Goal: Information Seeking & Learning: Learn about a topic

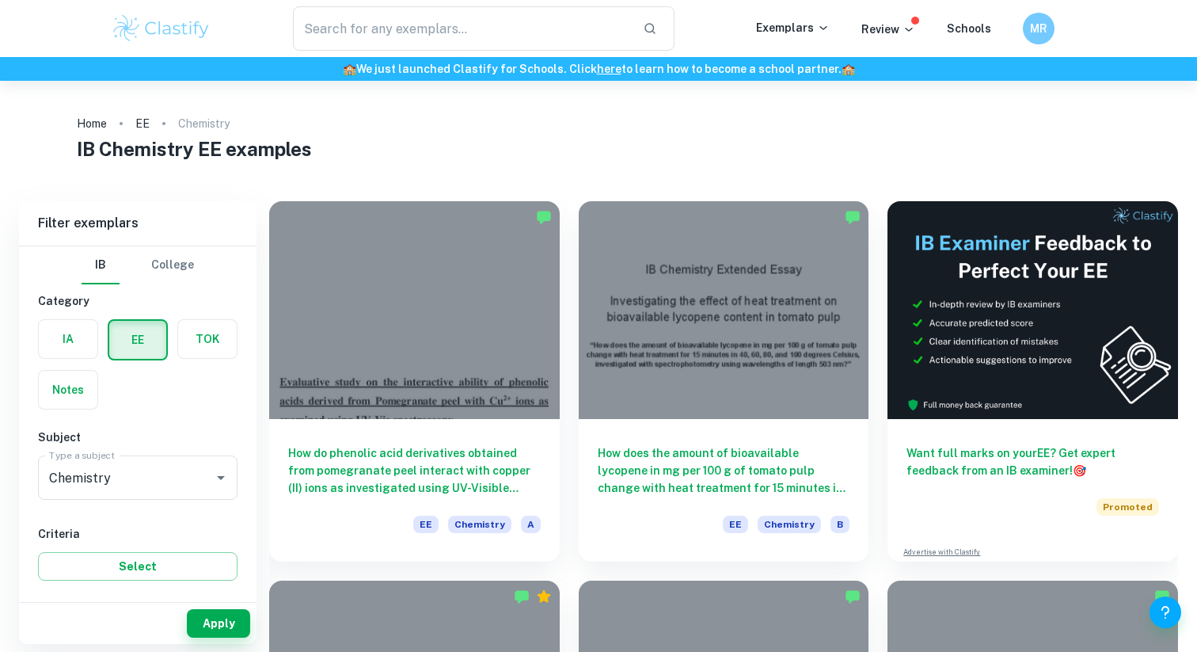
click at [69, 342] on label "button" at bounding box center [68, 339] width 59 height 38
click at [0, 0] on input "radio" at bounding box center [0, 0] width 0 height 0
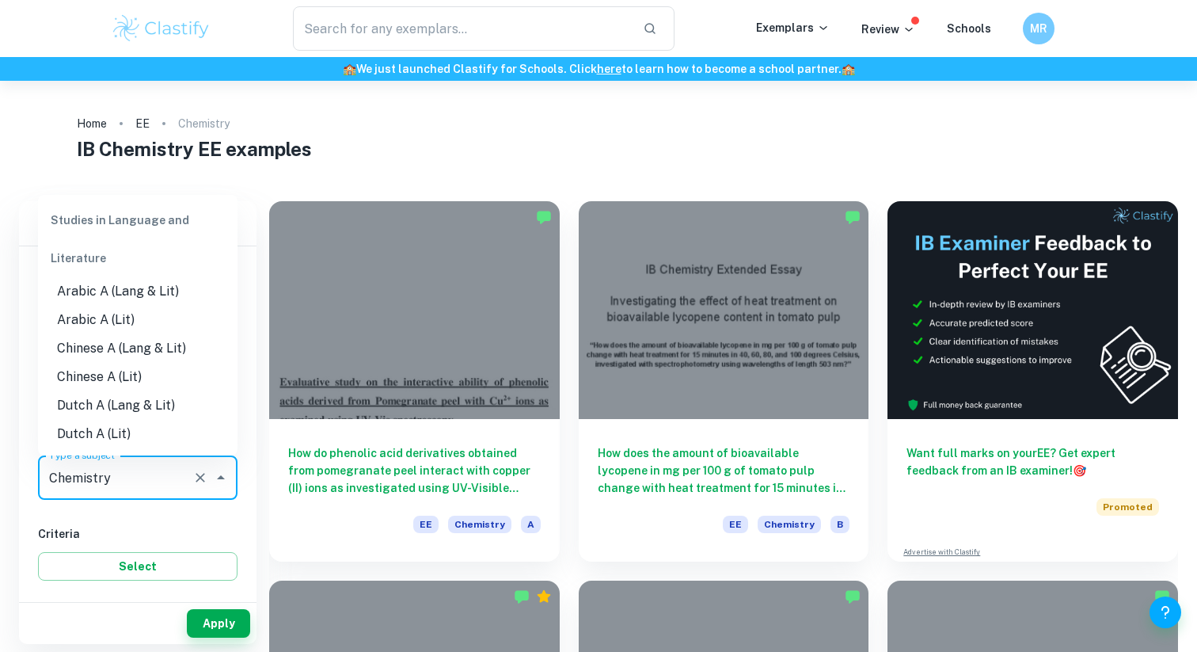
click at [165, 483] on input "Chemistry" at bounding box center [115, 477] width 141 height 30
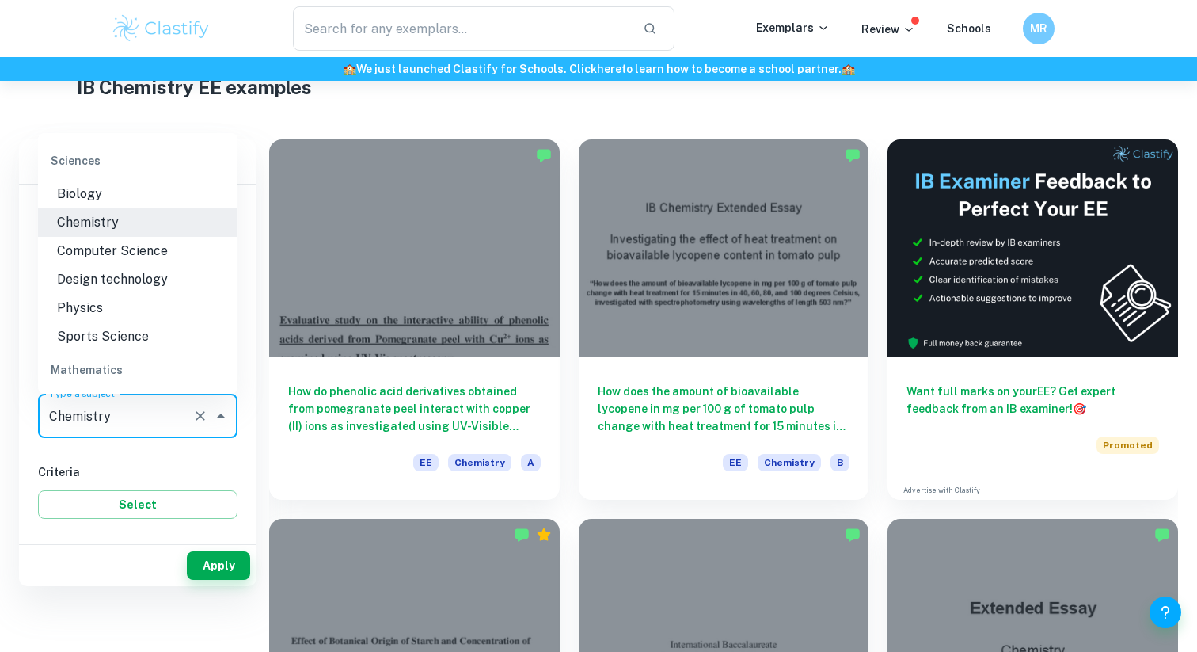
scroll to position [86, 0]
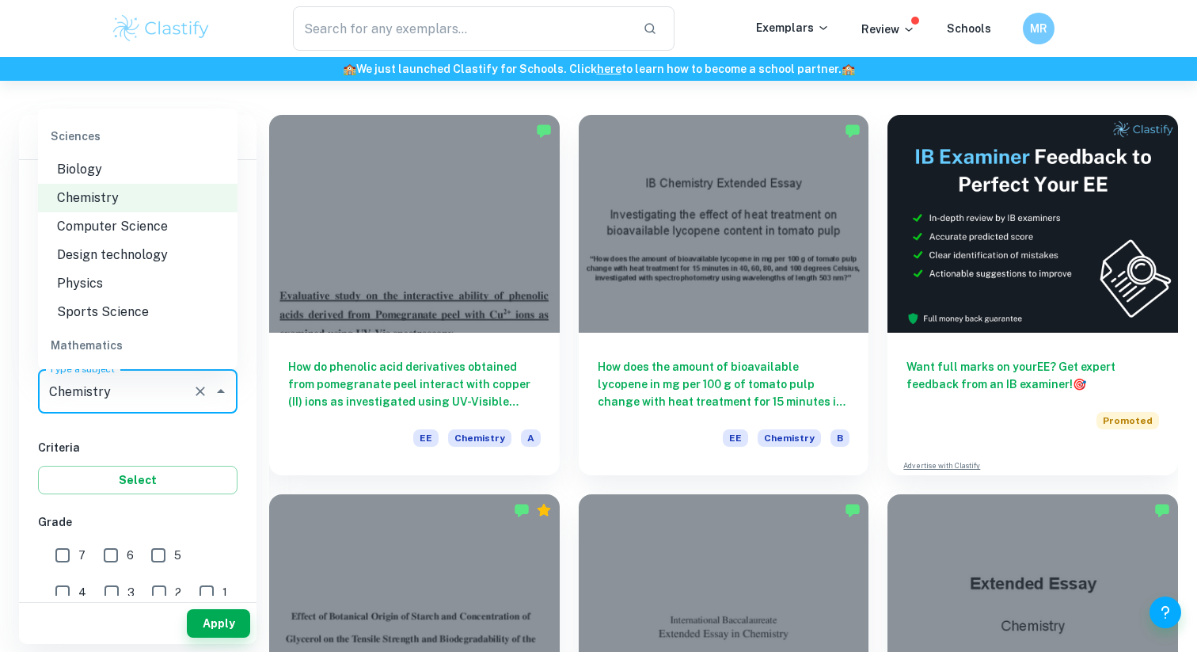
click at [151, 393] on li "Math AA" at bounding box center [138, 407] width 200 height 29
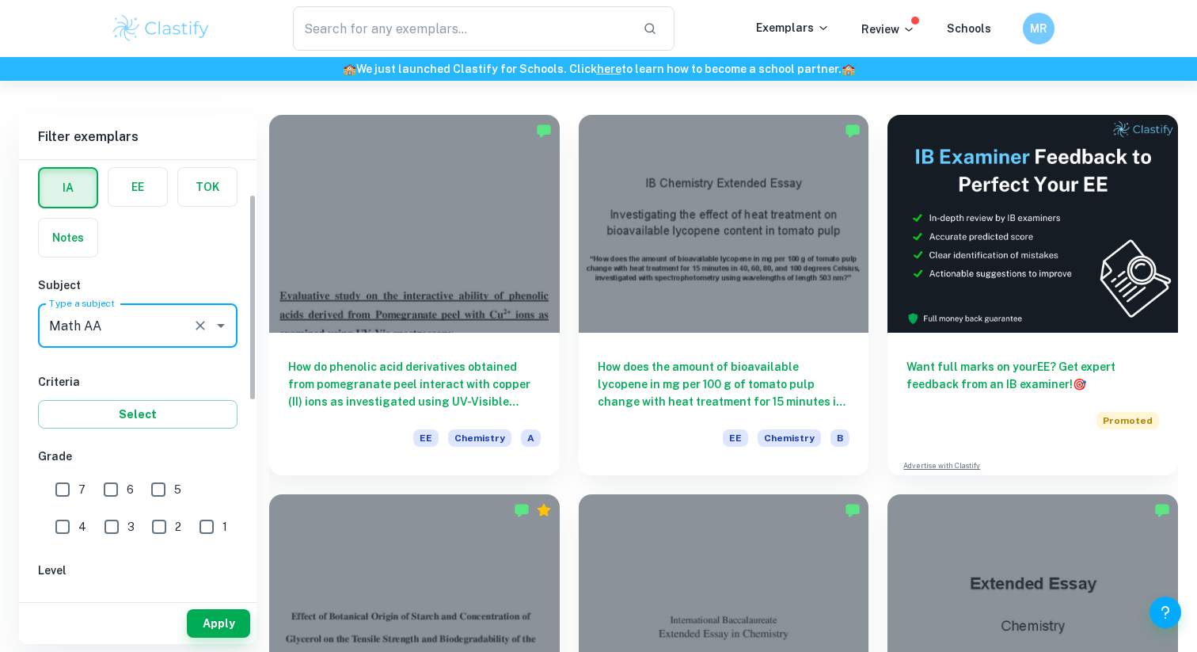
scroll to position [101, 0]
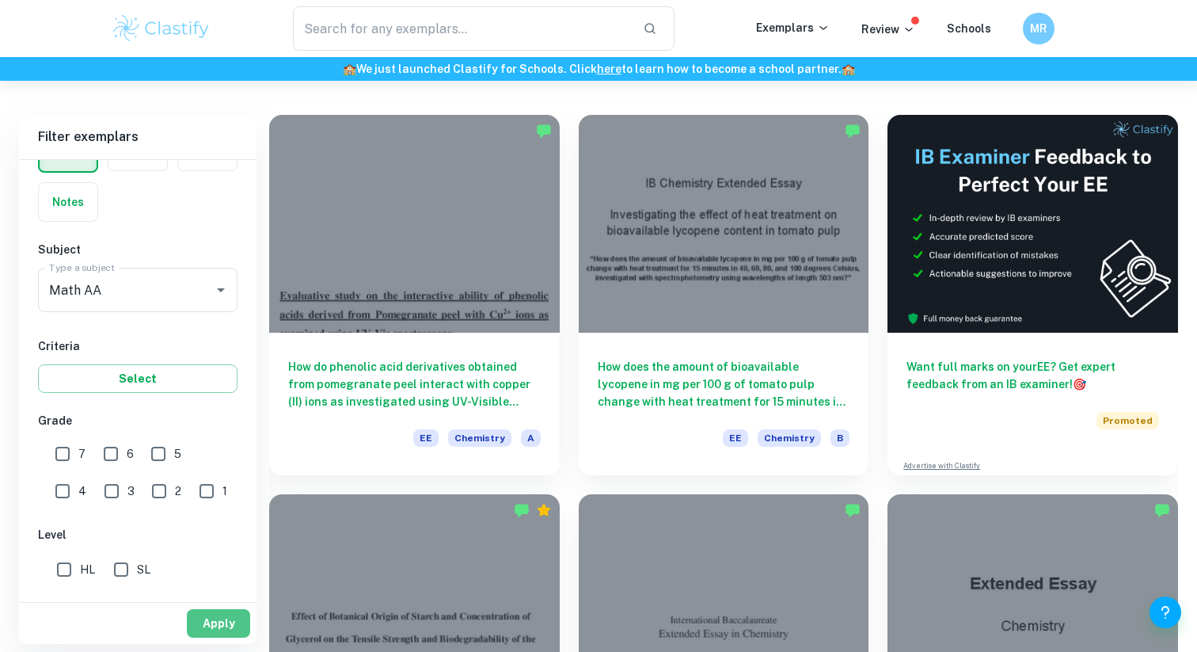
click at [219, 622] on button "Apply" at bounding box center [218, 623] width 63 height 29
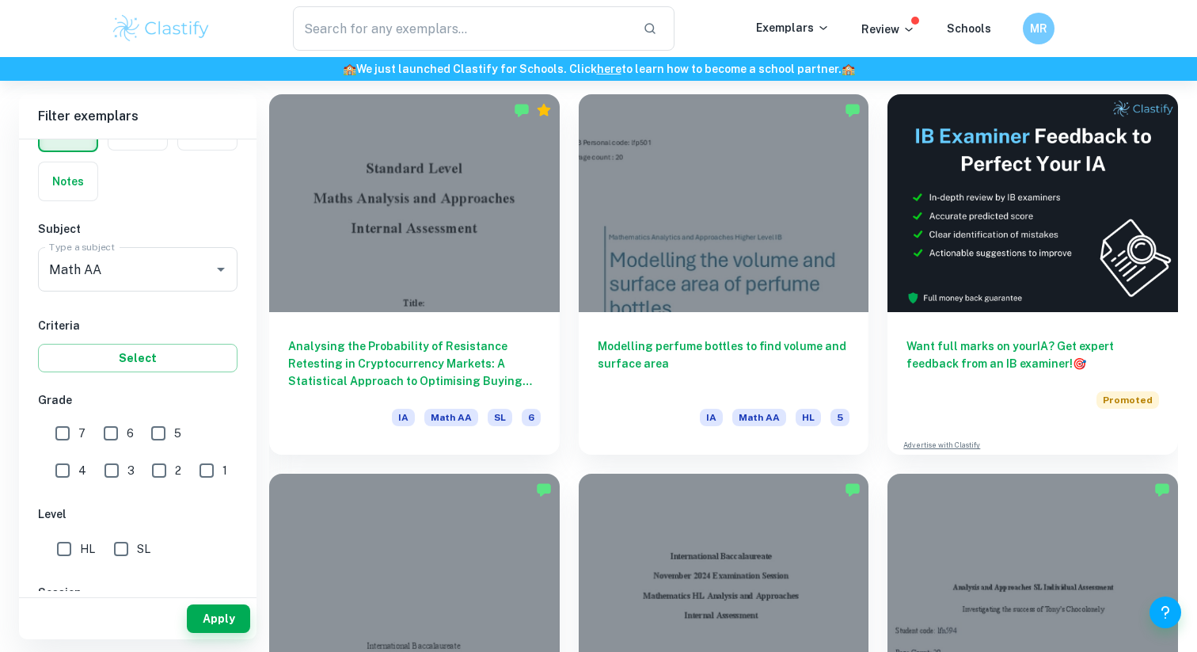
scroll to position [441, 0]
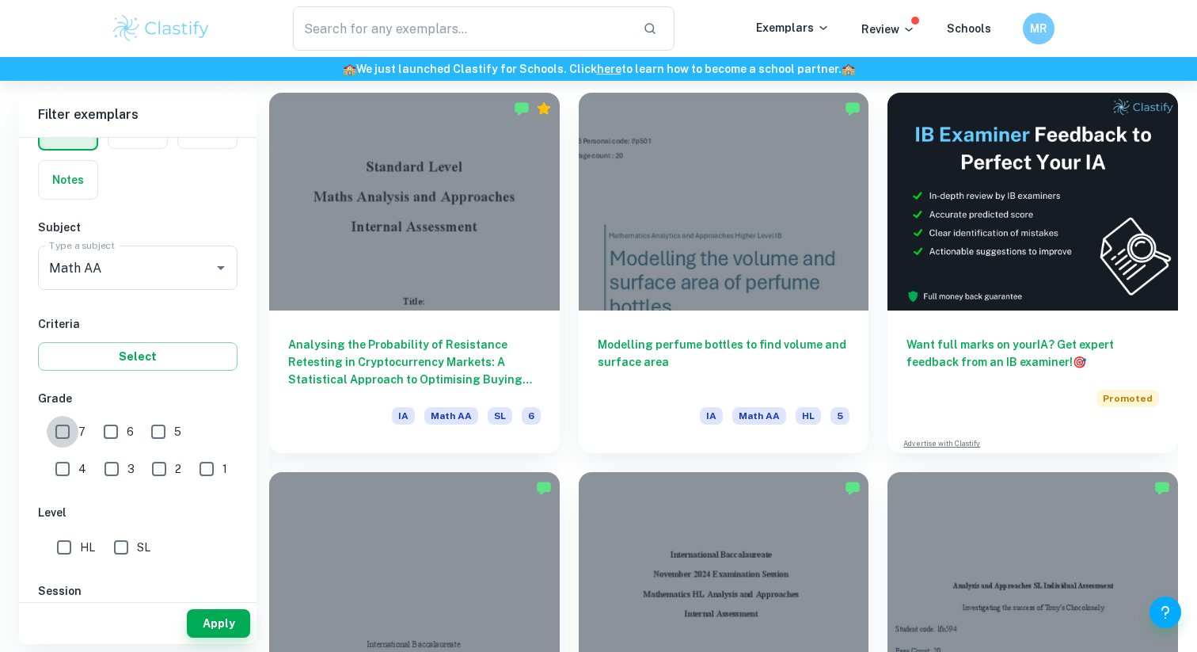
click at [63, 430] on input "7" at bounding box center [63, 432] width 32 height 32
checkbox input "true"
click at [59, 555] on input "HL" at bounding box center [64, 547] width 32 height 32
checkbox input "true"
click at [208, 616] on button "Apply" at bounding box center [218, 623] width 63 height 29
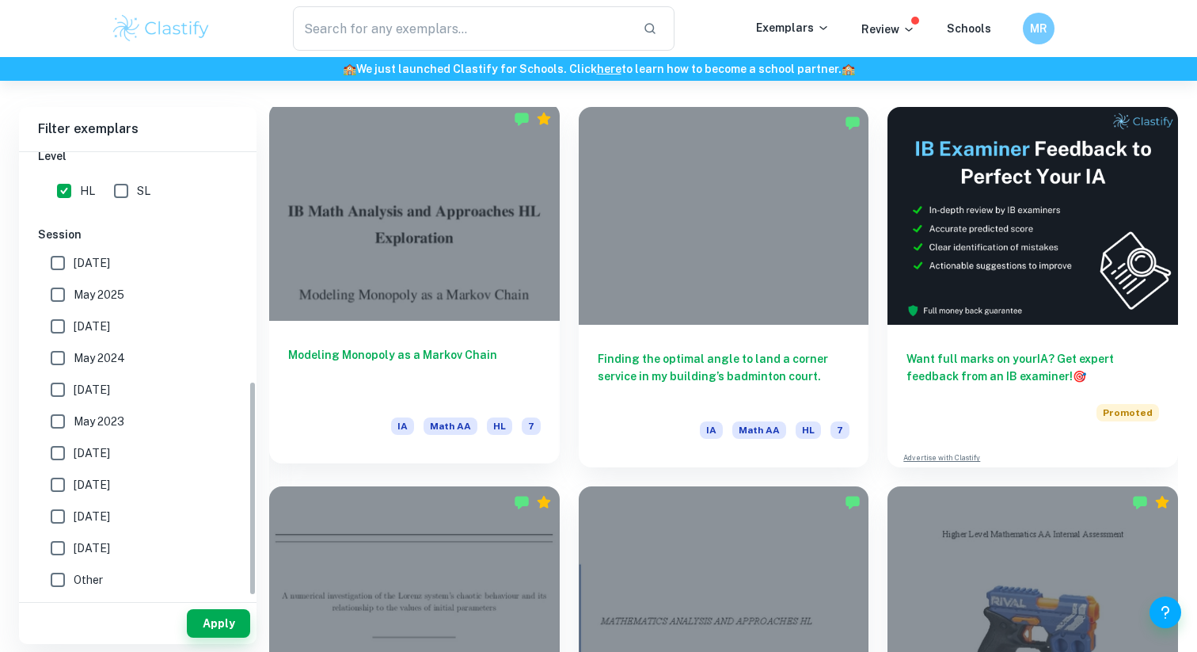
scroll to position [471, 0]
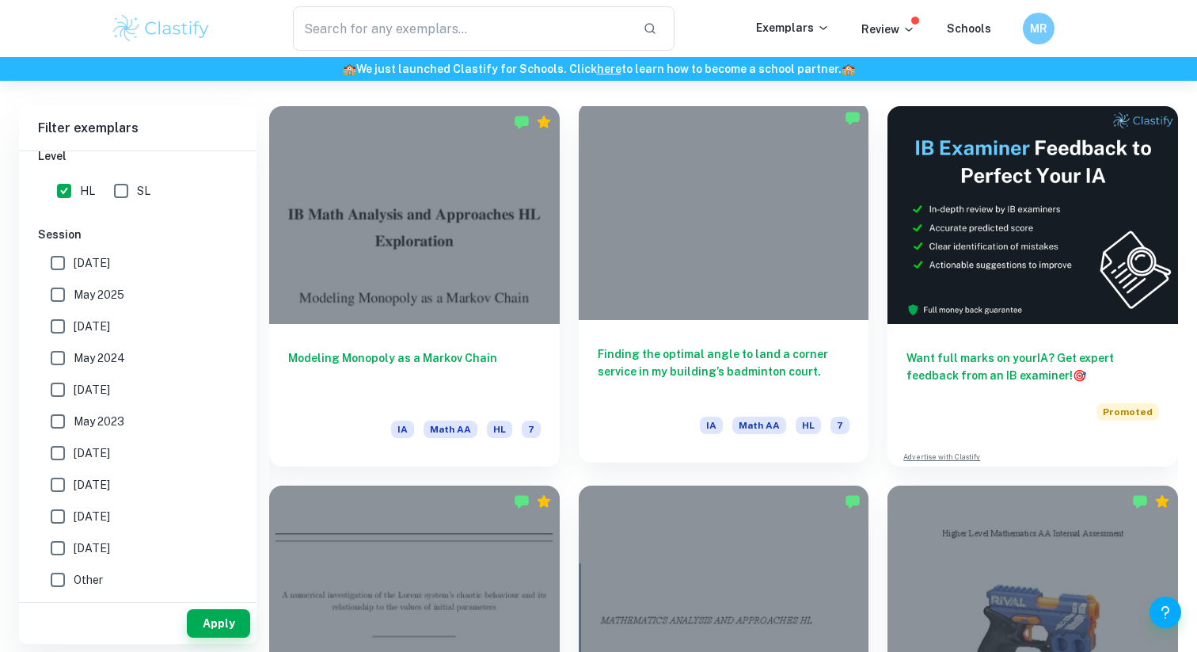
click at [707, 348] on h6 "Finding the optimal angle to land a corner service in my building’s badminton c…" at bounding box center [724, 371] width 253 height 52
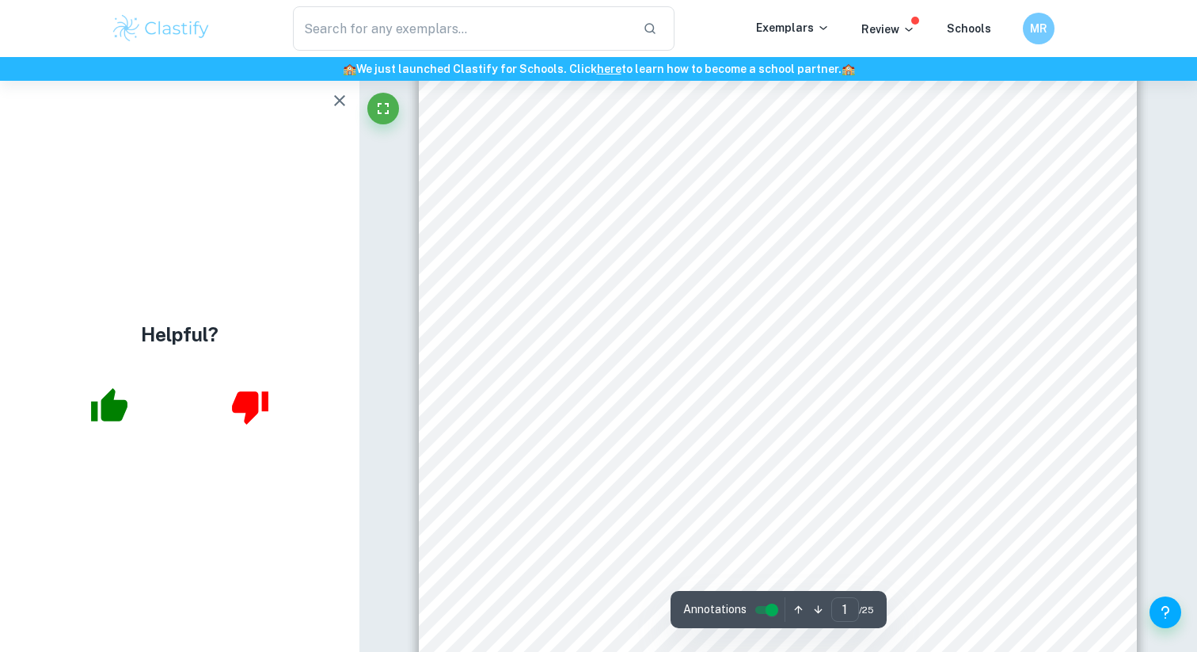
scroll to position [337, 0]
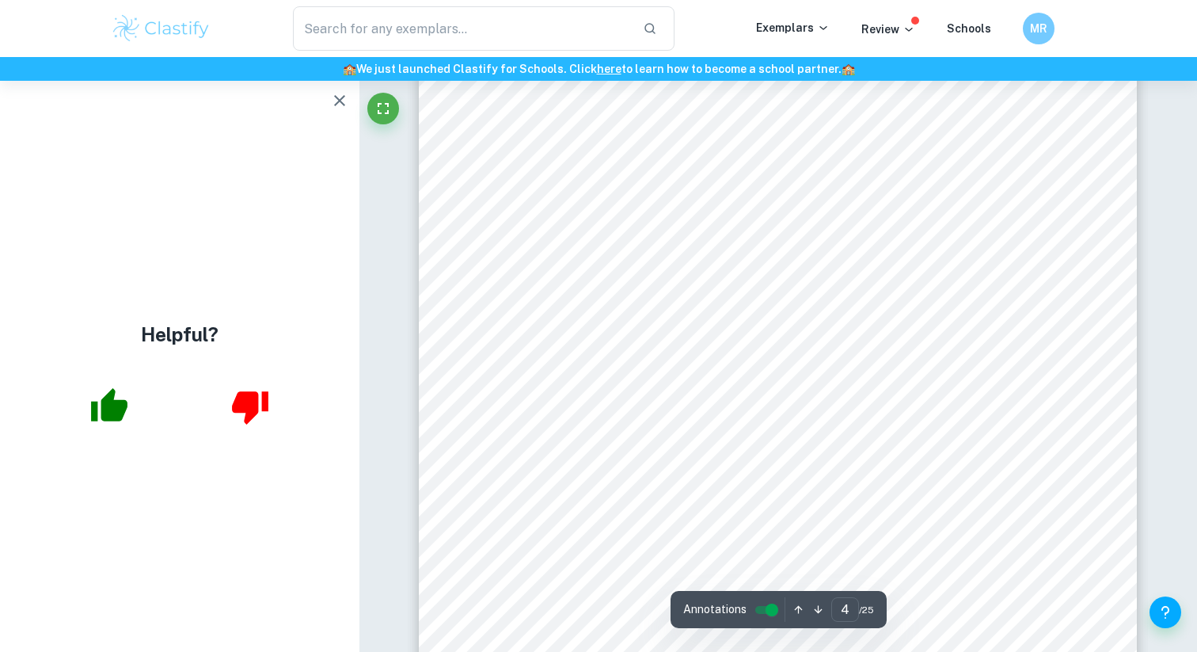
scroll to position [3234, 0]
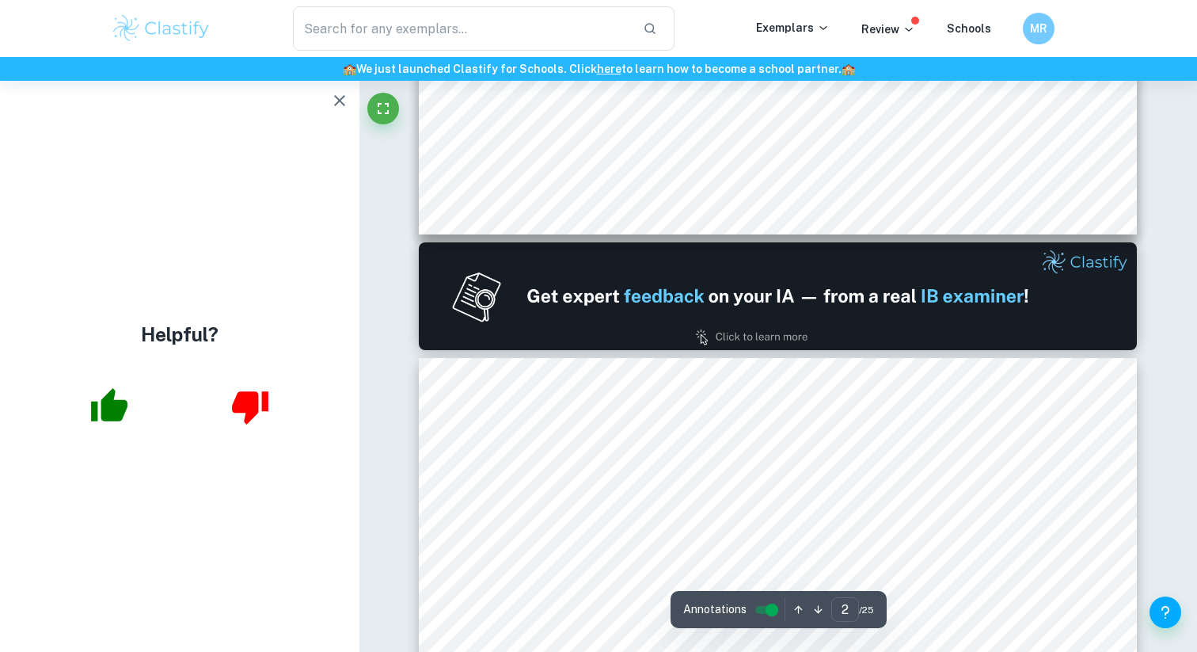
type input "1"
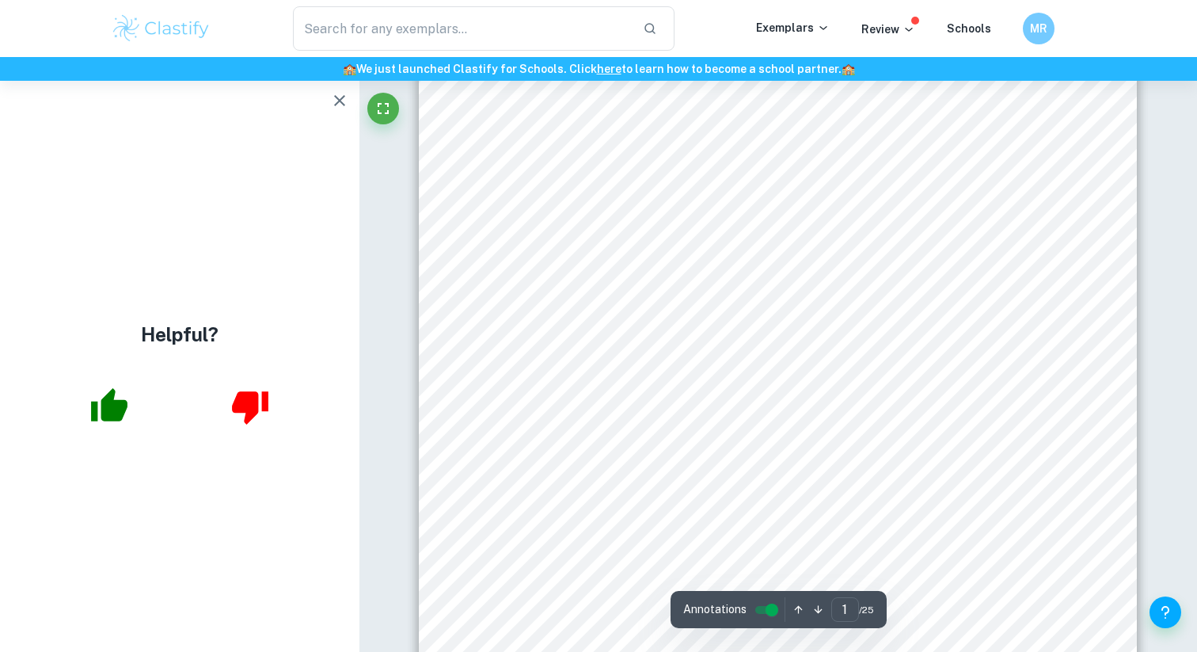
scroll to position [0, 0]
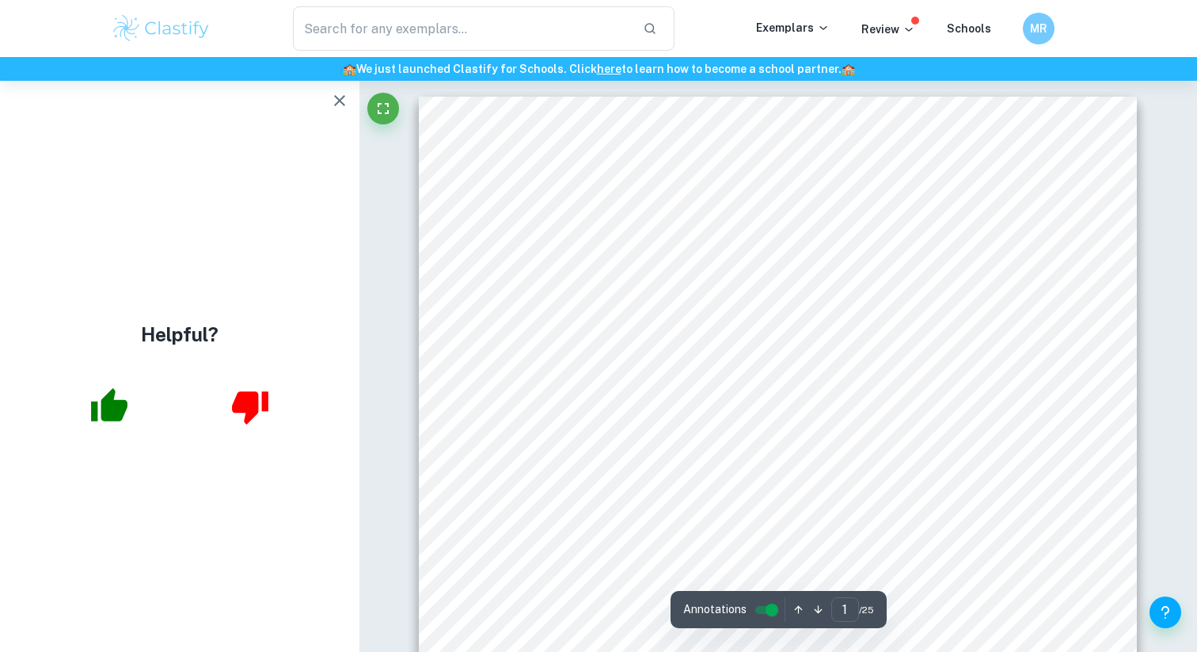
click at [340, 94] on icon "button" at bounding box center [339, 100] width 19 height 19
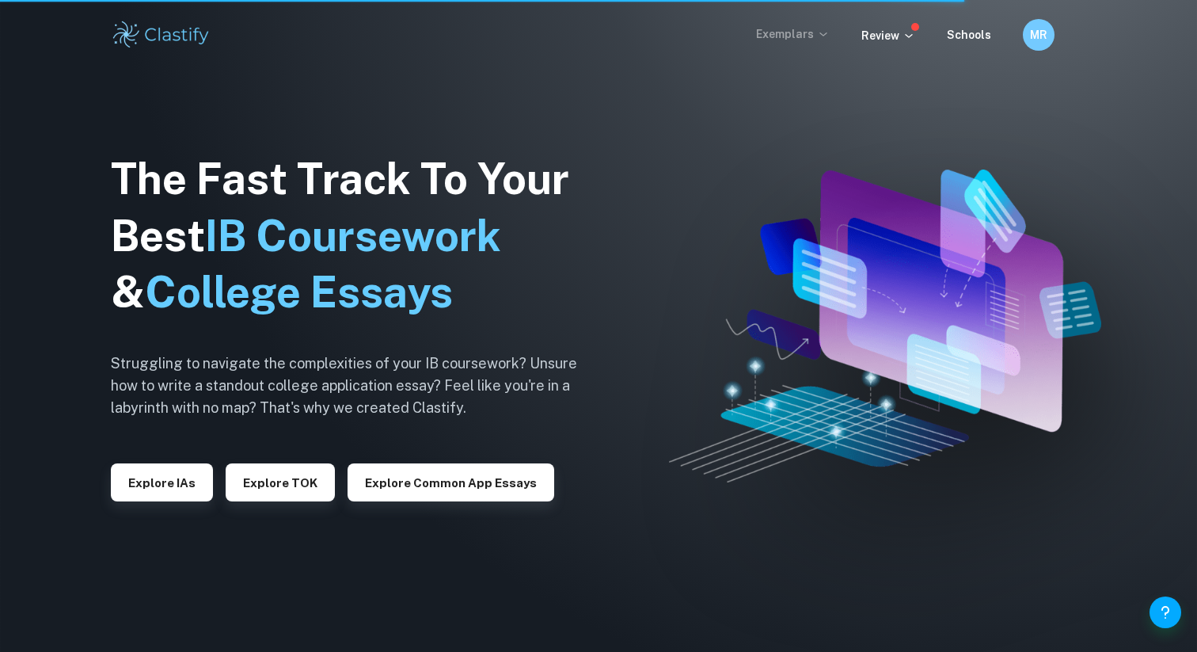
click at [778, 36] on p "Exemplars" at bounding box center [793, 33] width 74 height 17
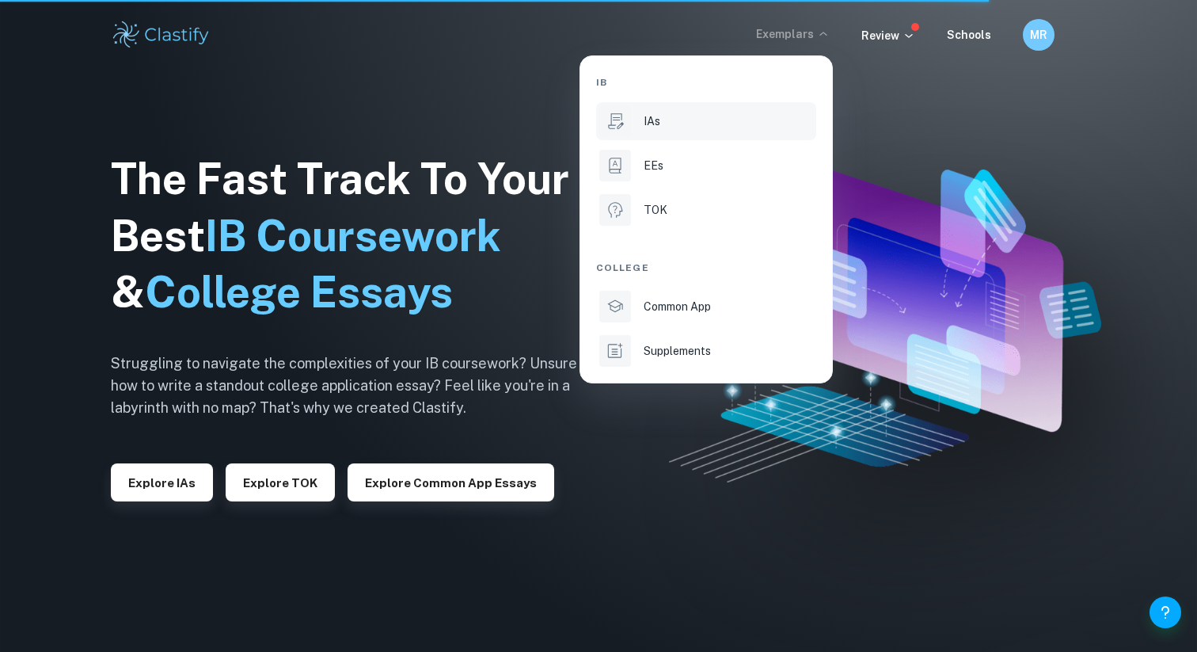
click at [683, 135] on li "IAs" at bounding box center [706, 121] width 220 height 38
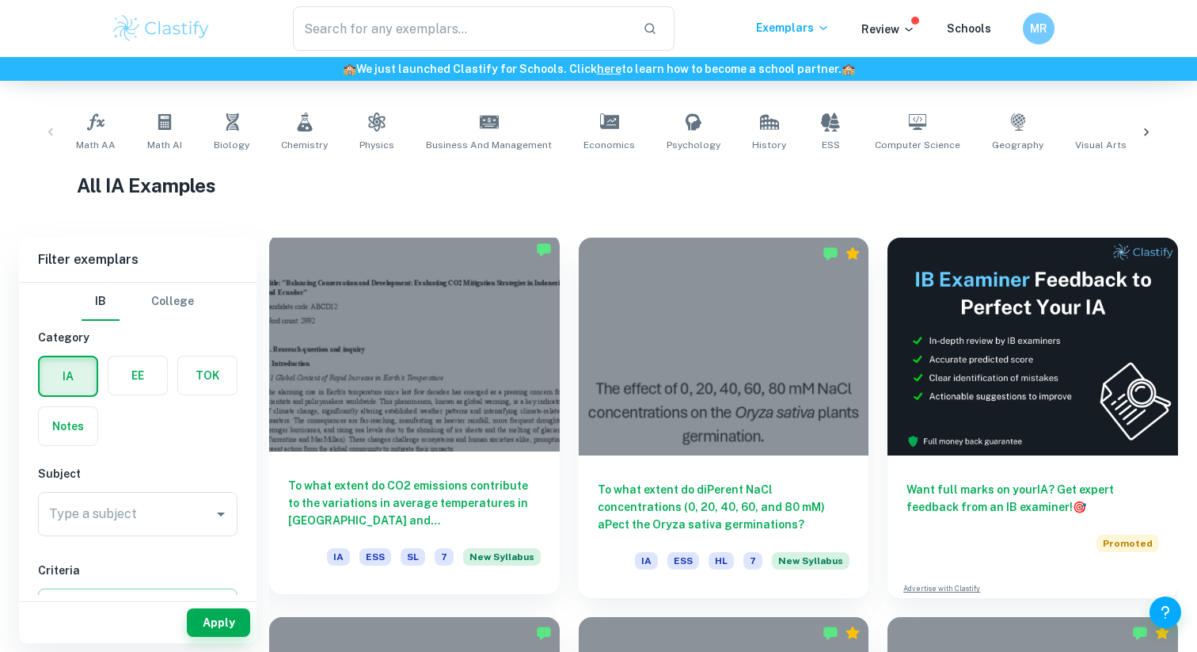
scroll to position [295, 0]
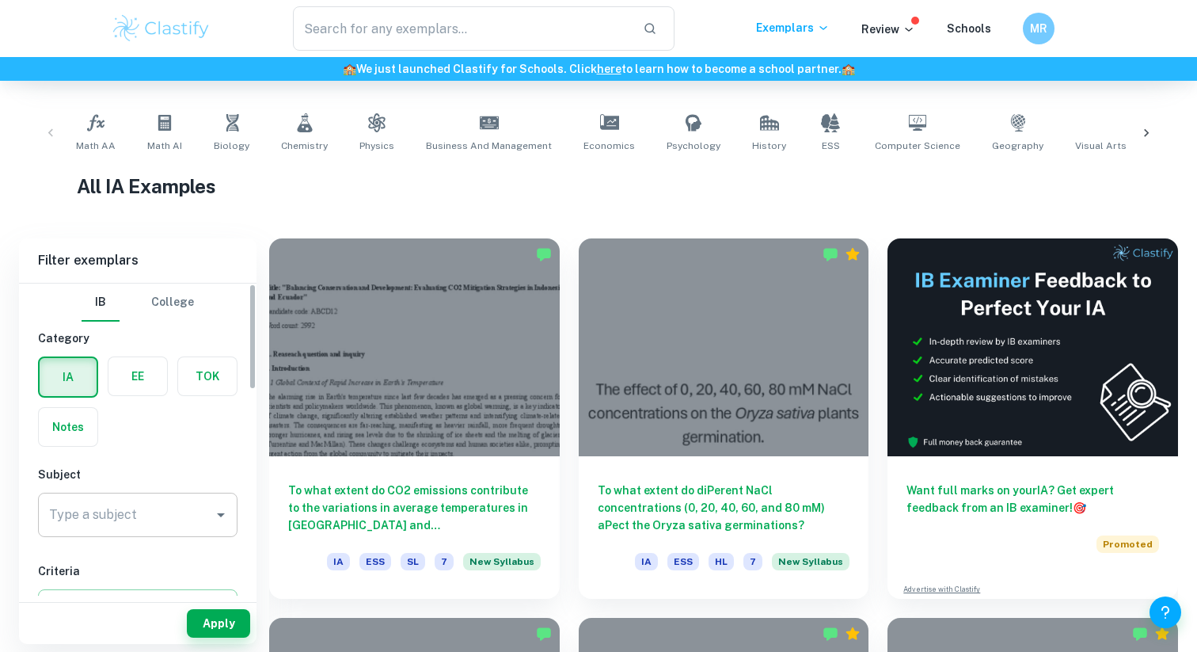
click at [178, 510] on input "Type a subject" at bounding box center [126, 515] width 162 height 30
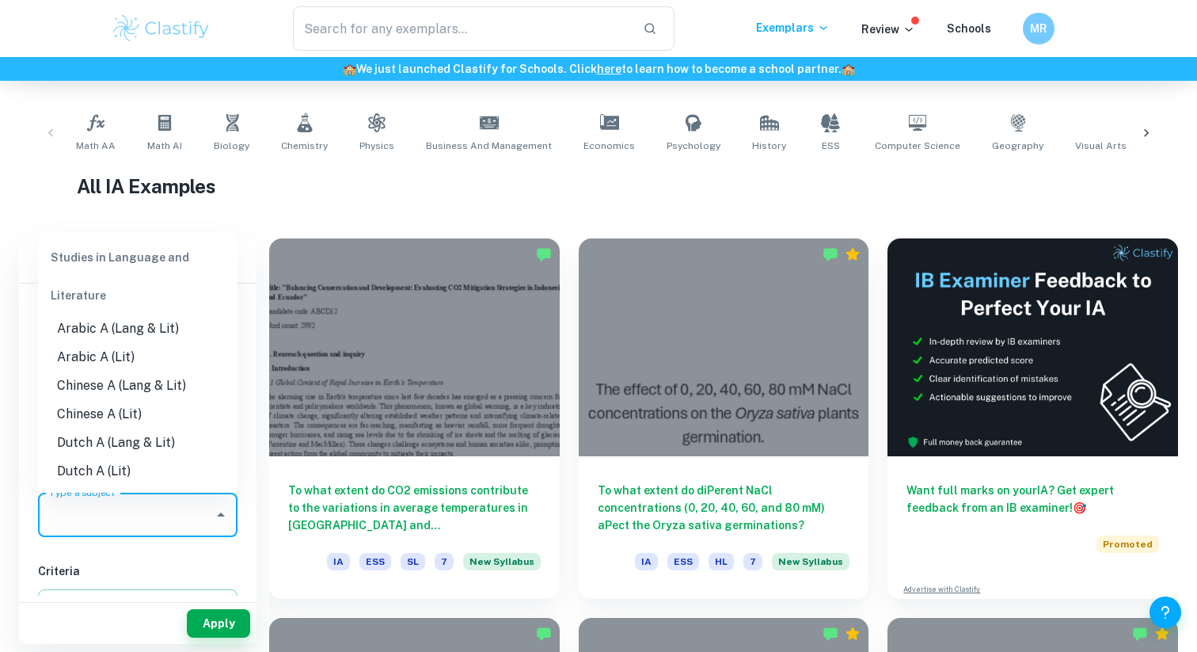
type input "p"
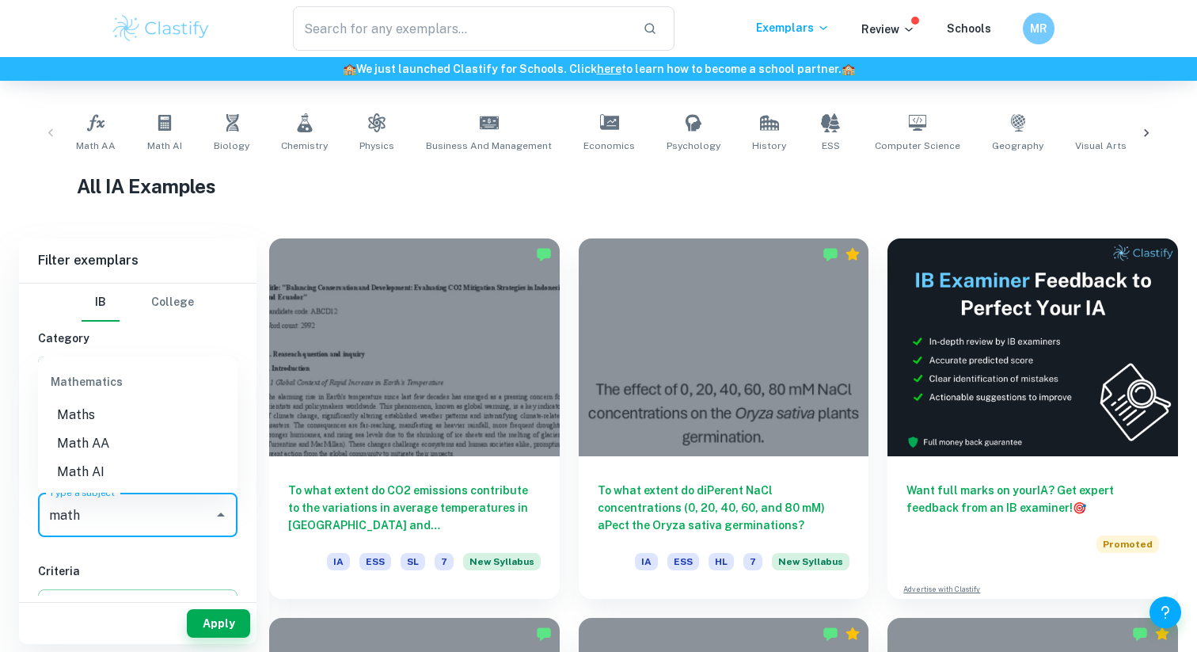
click at [162, 447] on li "Math AA" at bounding box center [138, 443] width 200 height 29
type input "Math AA"
